Goal: Task Accomplishment & Management: Manage account settings

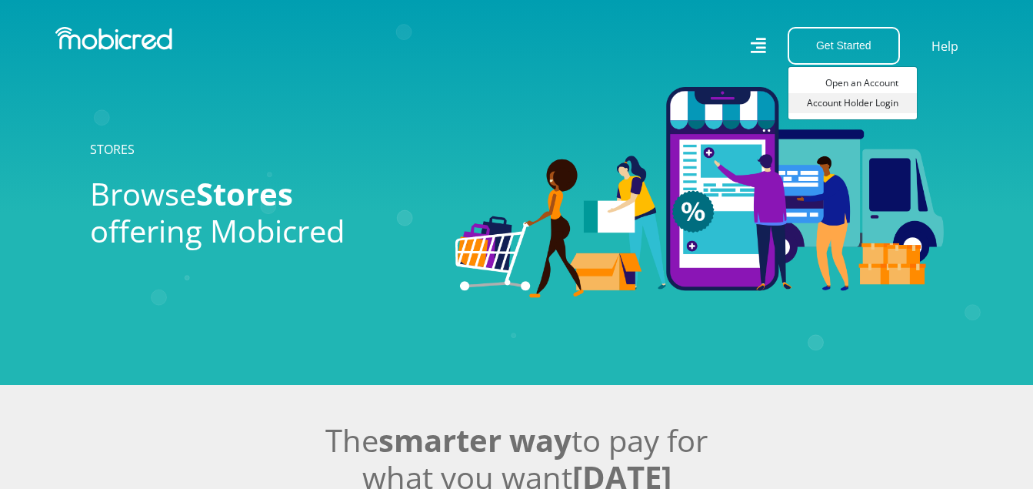
click at [850, 101] on link "Account Holder Login" at bounding box center [853, 103] width 128 height 20
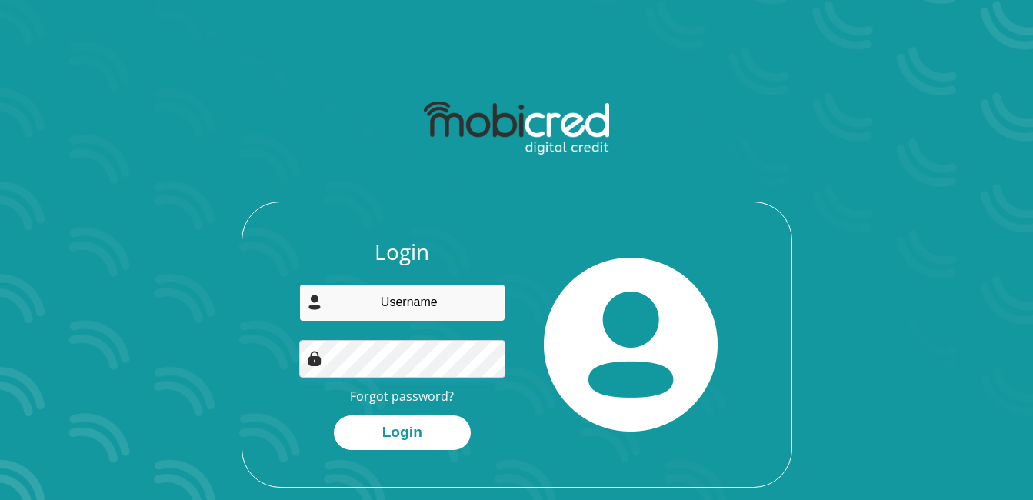
click at [429, 299] on input "email" at bounding box center [402, 303] width 206 height 38
type input "luluskweyiya@gmail.com"
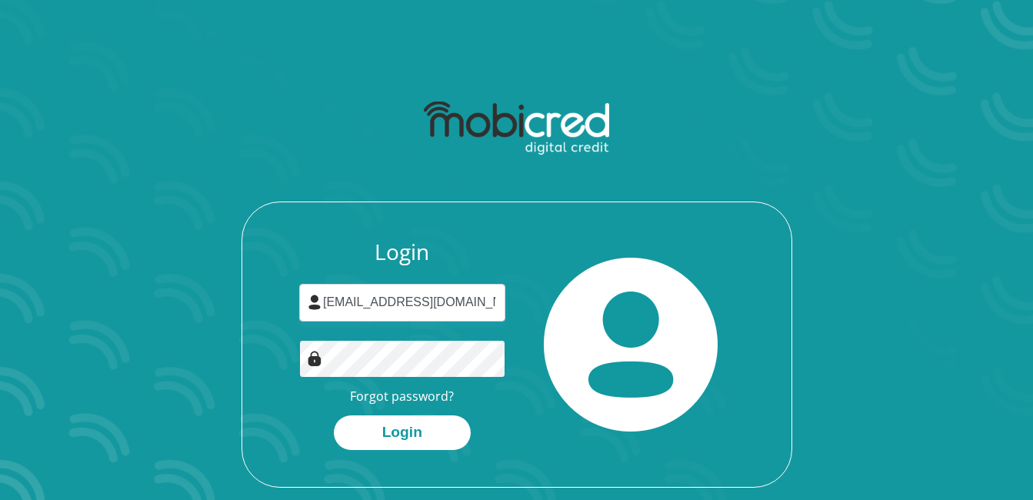
click at [334, 415] on button "Login" at bounding box center [402, 432] width 137 height 35
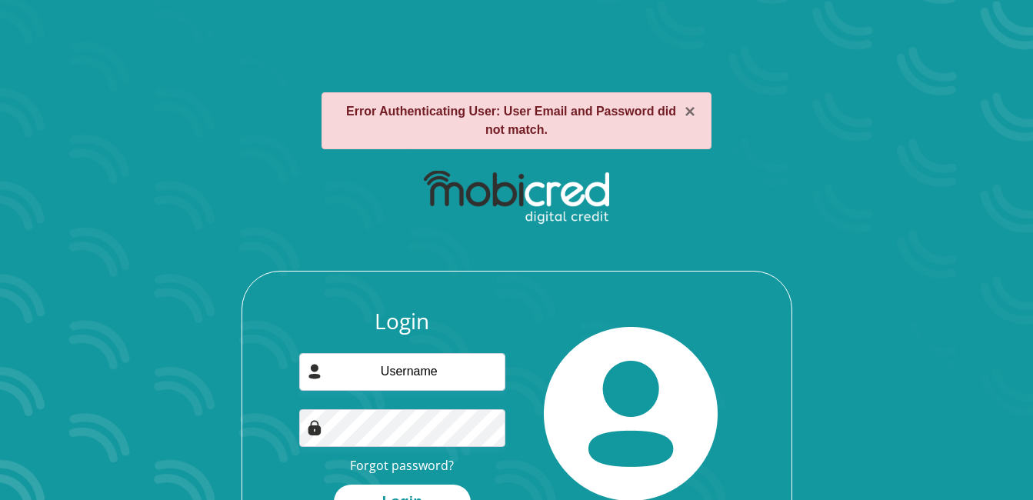
scroll to position [45, 0]
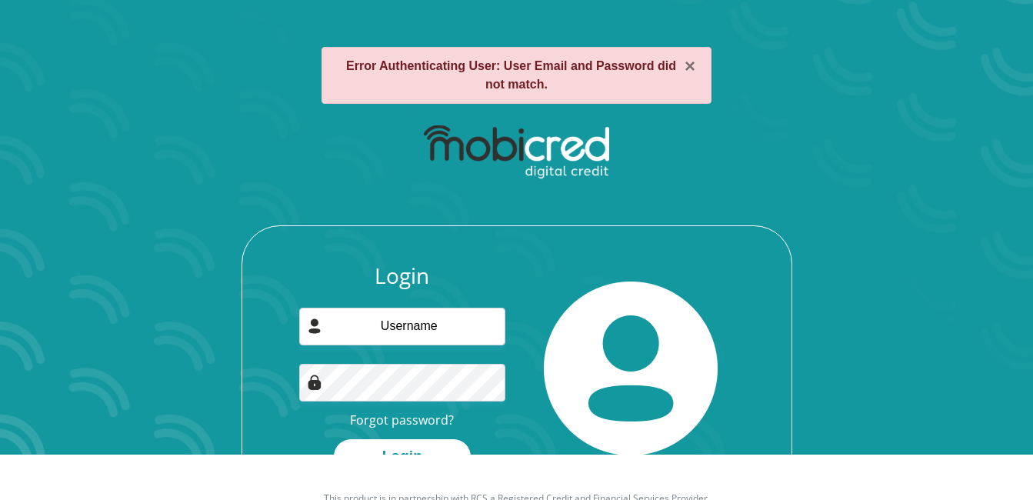
click at [312, 325] on img at bounding box center [314, 326] width 15 height 15
